Goal: Task Accomplishment & Management: Use online tool/utility

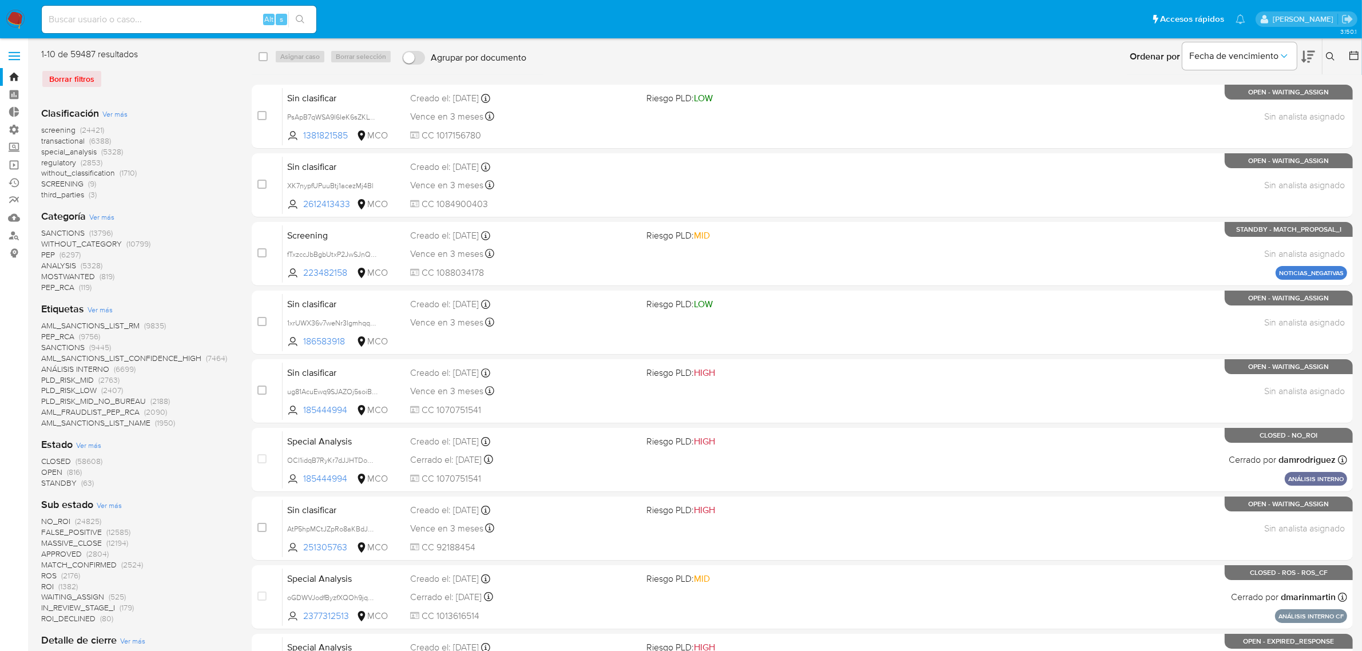
click at [18, 23] on img at bounding box center [15, 19] width 19 height 19
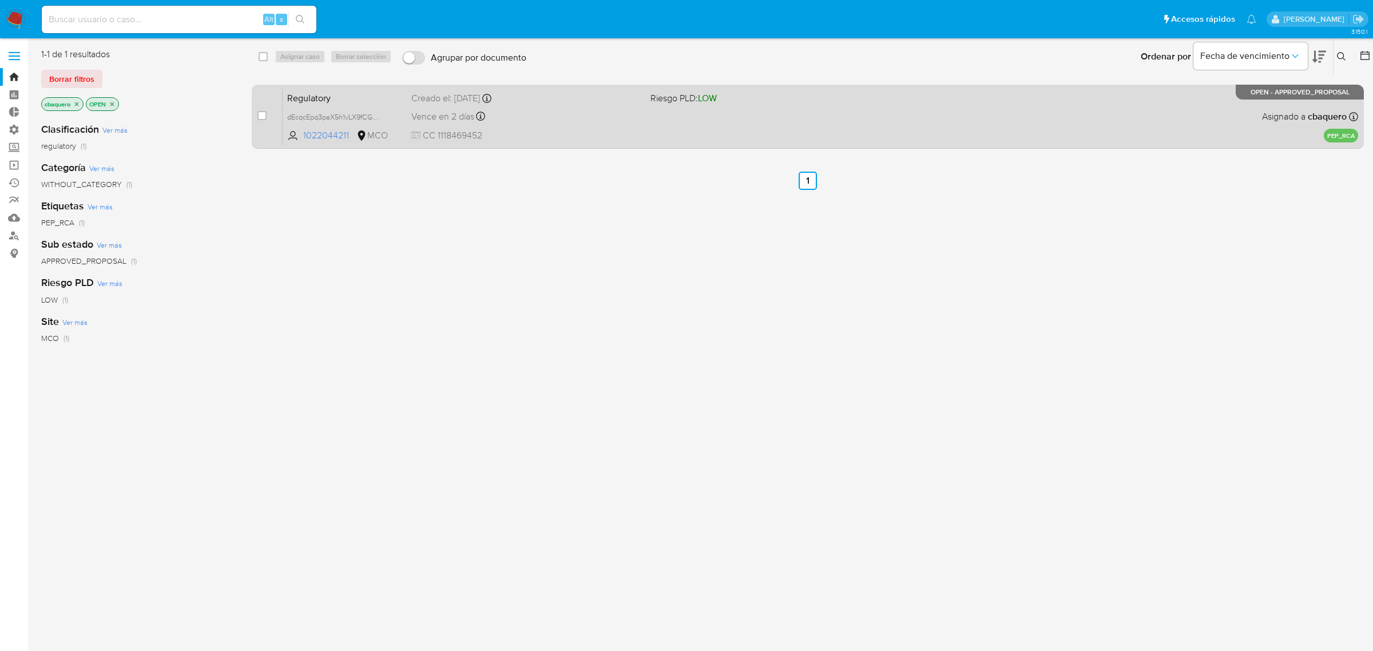
click at [545, 114] on div "Vence en 2 días Vence el [DATE] 09:21:56" at bounding box center [526, 116] width 230 height 15
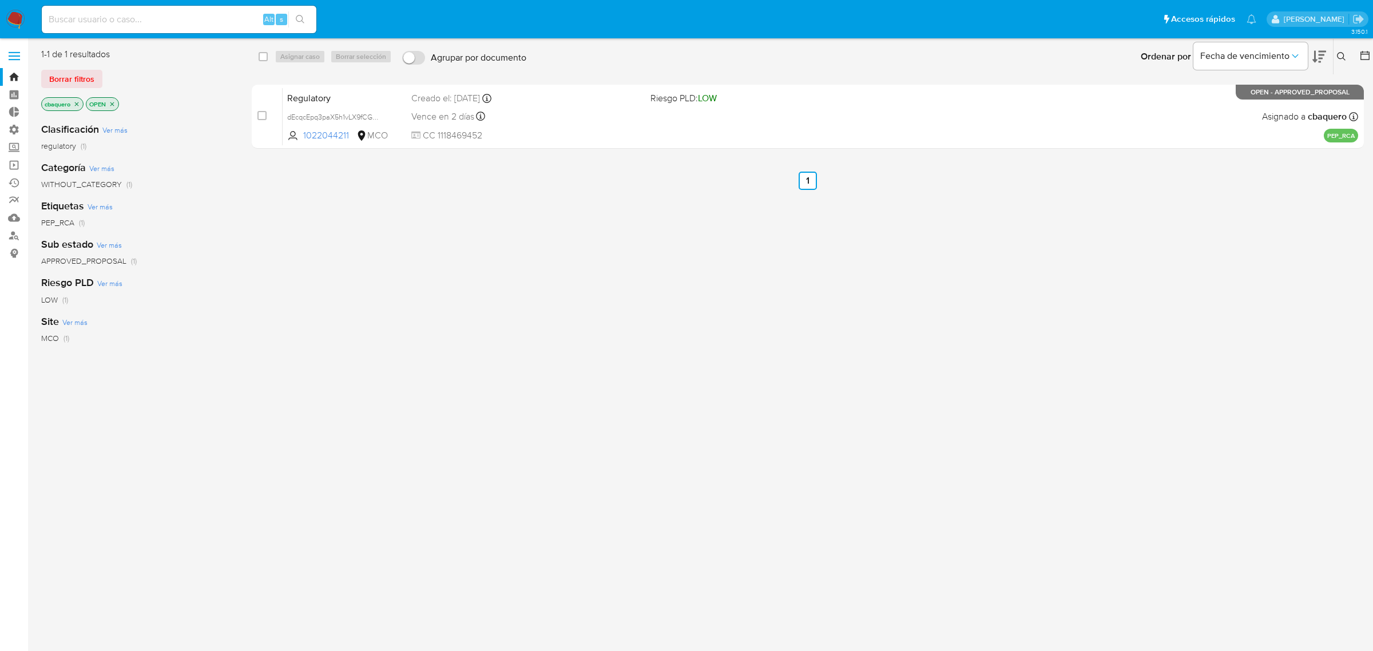
click at [934, 382] on div "select-all-cases-checkbox Asignar caso Borrar selección Agrupar por documento O…" at bounding box center [808, 302] width 1112 height 509
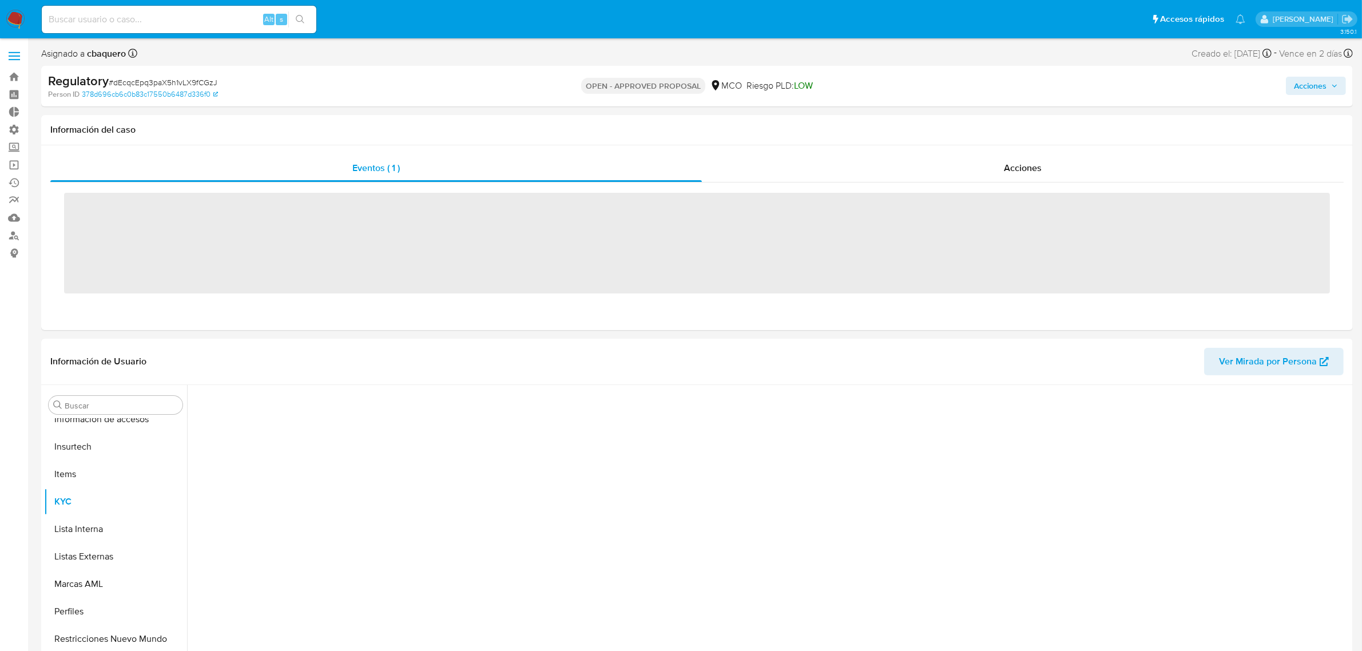
scroll to position [455, 0]
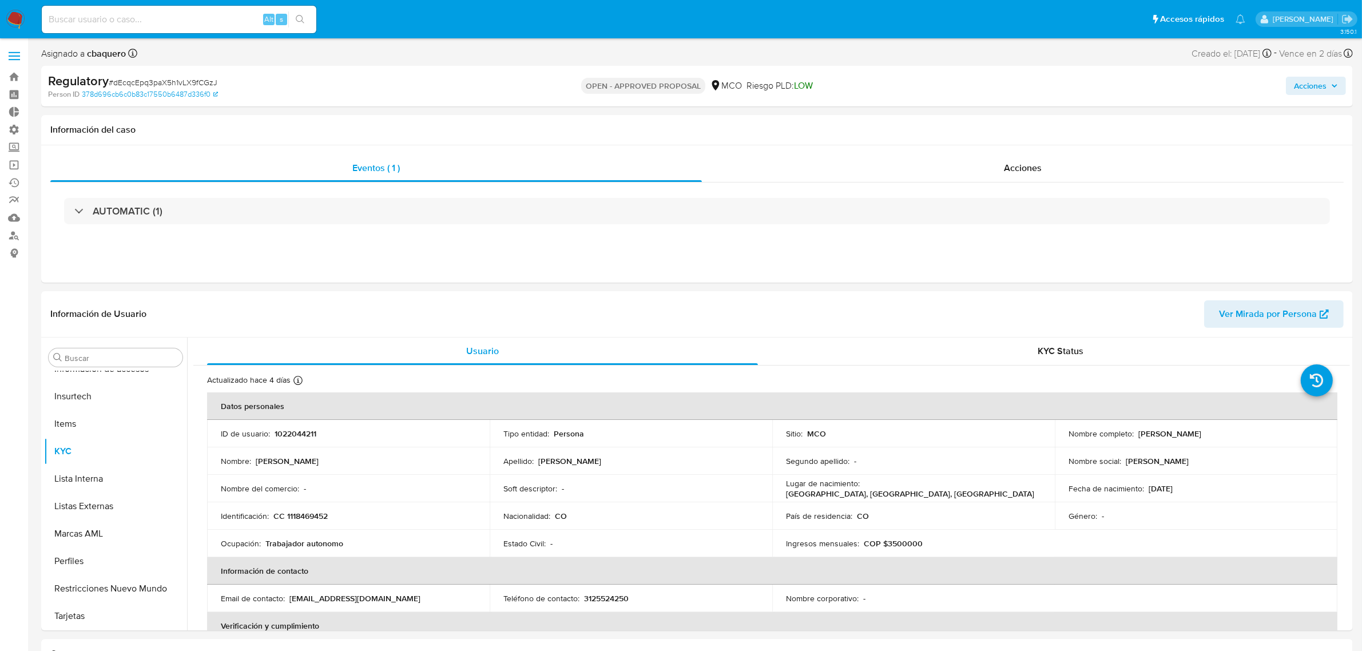
select select "10"
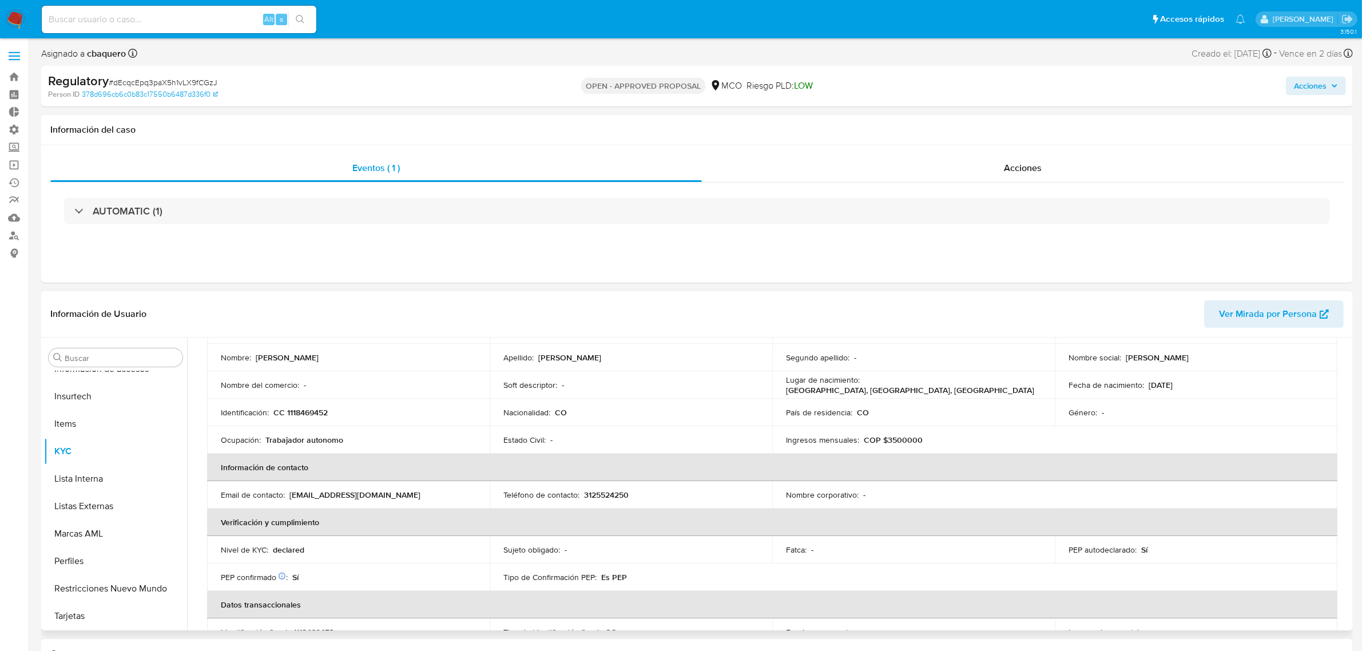
scroll to position [72, 0]
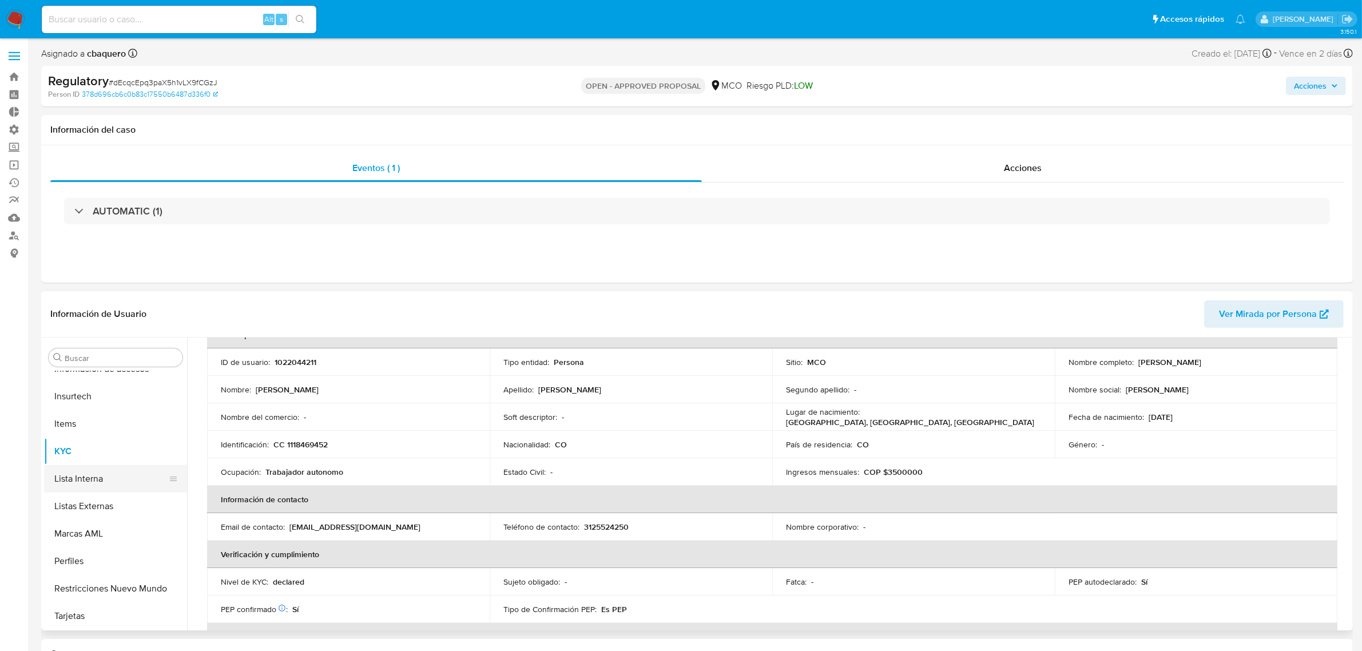
click at [89, 475] on button "Lista Interna" at bounding box center [111, 478] width 134 height 27
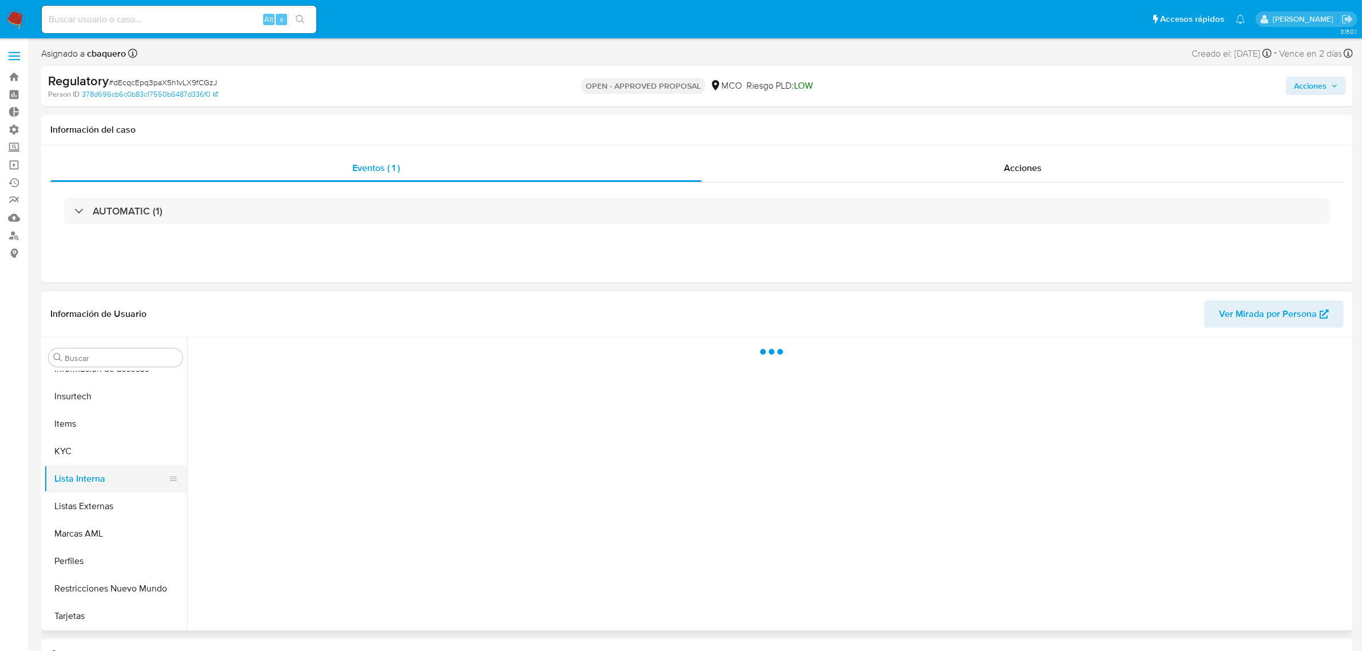
scroll to position [0, 0]
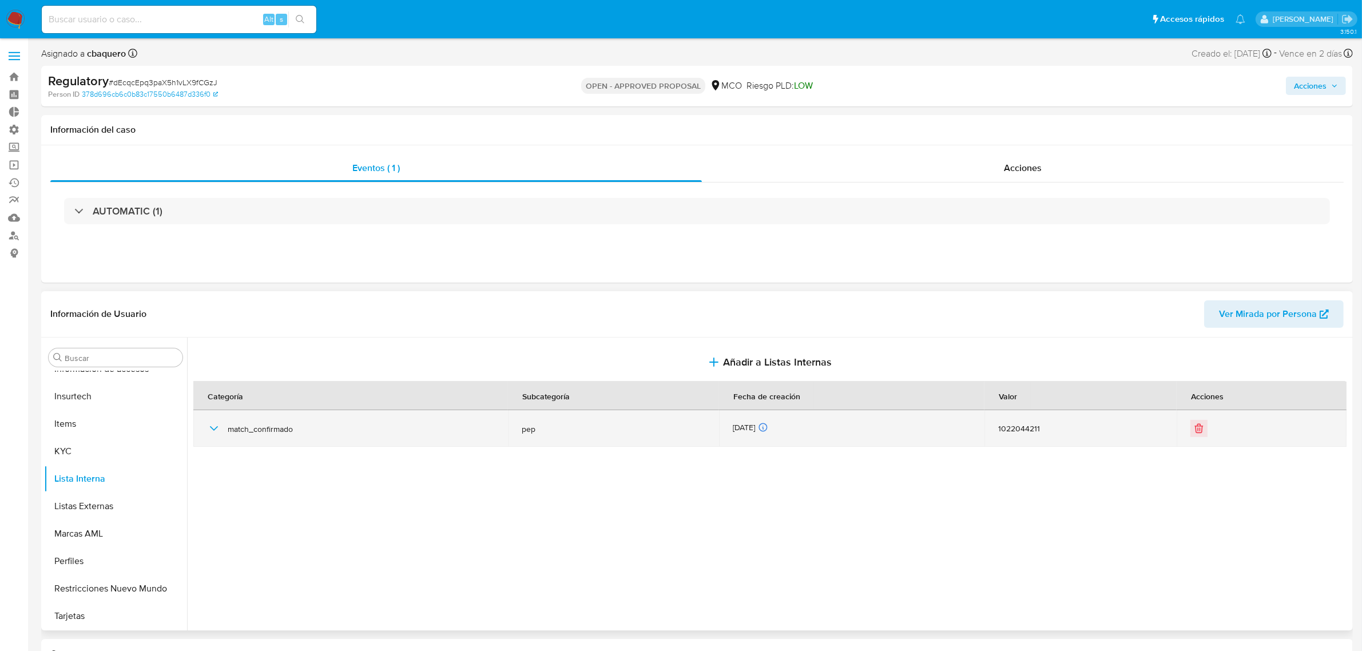
click at [217, 426] on icon "button" at bounding box center [214, 429] width 14 height 14
